Goal: Contribute content: Add original content to the website for others to see

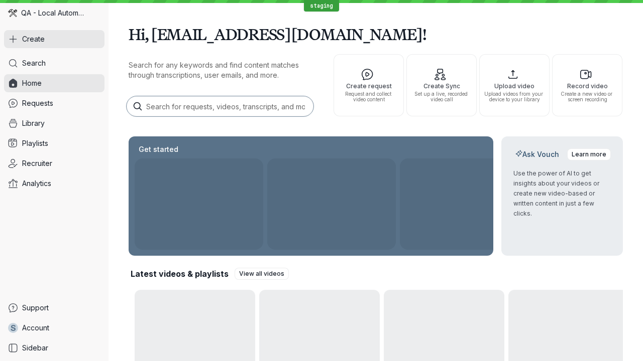
click at [54, 39] on button "Create" at bounding box center [54, 39] width 100 height 18
